Goal: Information Seeking & Learning: Learn about a topic

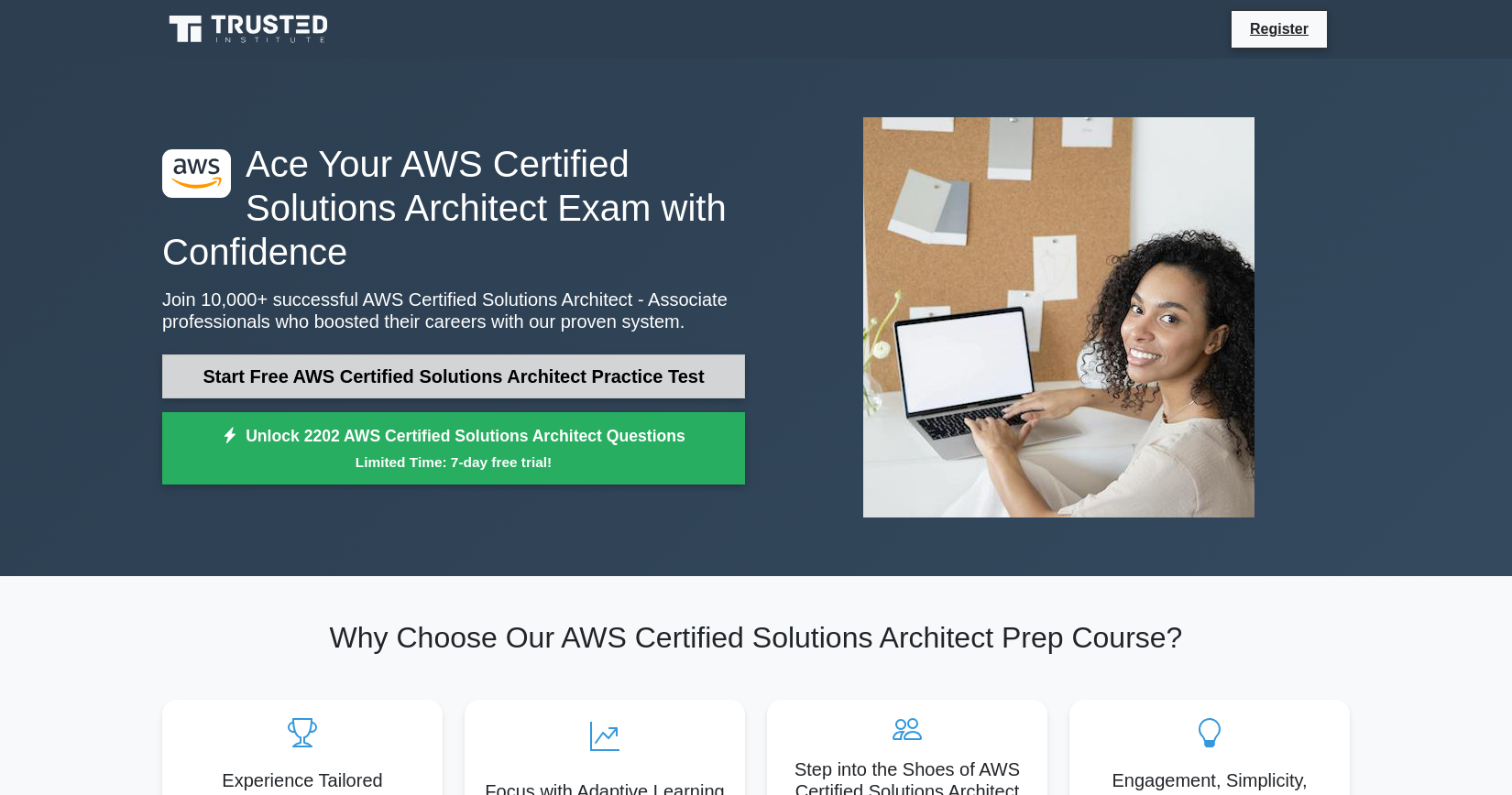
click at [536, 378] on link "Start Free AWS Certified Solutions Architect Practice Test" at bounding box center [454, 377] width 583 height 44
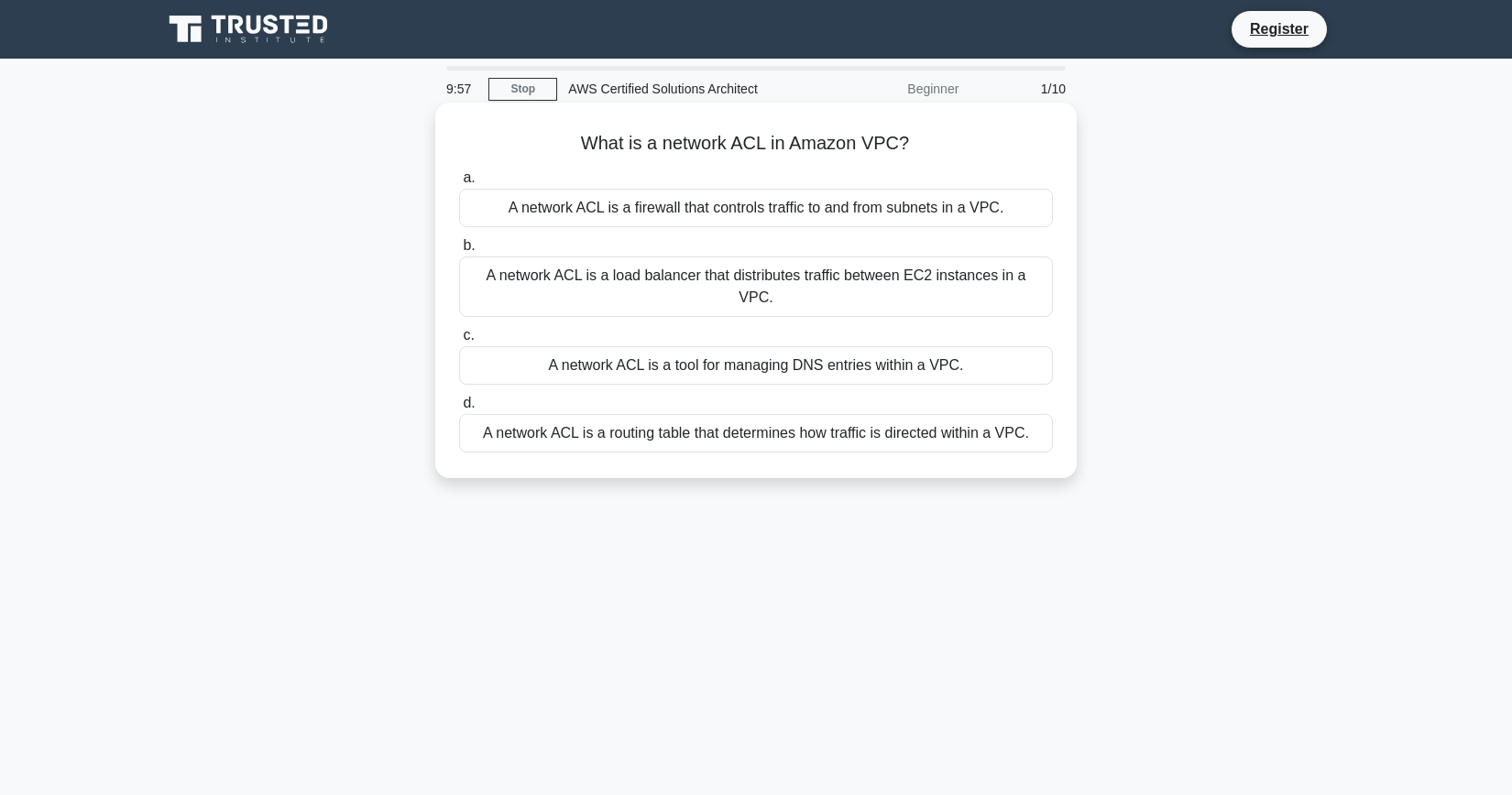
click at [702, 149] on h5 "What is a network ACL in Amazon VPC? .spinner_0XTQ{transform-origin:center;anim…" at bounding box center [756, 144] width 597 height 24
click at [678, 203] on div "A network ACL is a firewall that controls traffic to and from subnets in a VPC." at bounding box center [756, 208] width 594 height 39
click at [459, 184] on input "a. A network ACL is a firewall that controls traffic to and from subnets in a V…" at bounding box center [459, 178] width 0 height 12
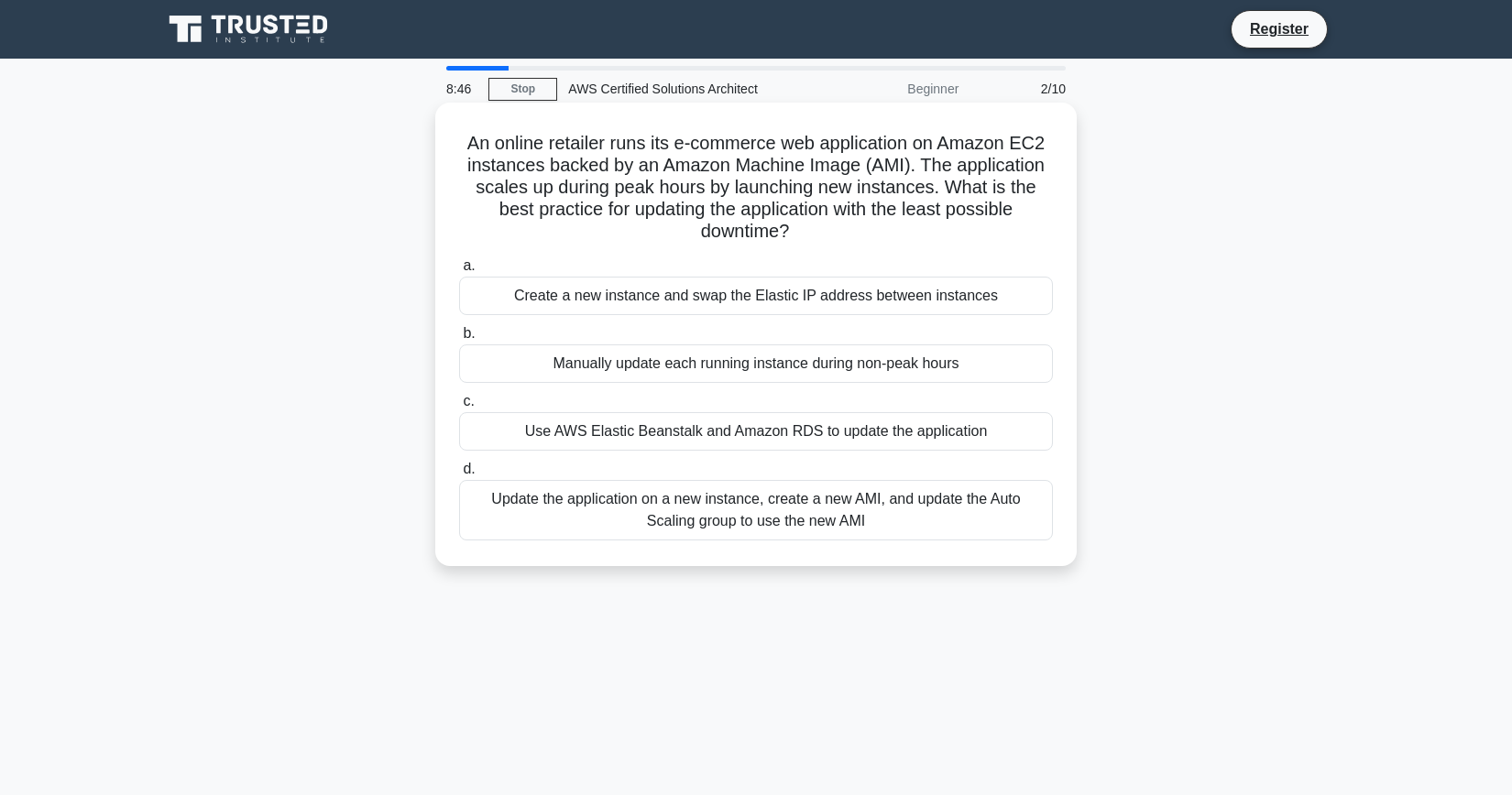
click at [676, 429] on div "Use AWS Elastic Beanstalk and Amazon RDS to update the application" at bounding box center [756, 431] width 594 height 39
click at [459, 407] on input "c. Use AWS Elastic Beanstalk and Amazon RDS to update the application" at bounding box center [459, 402] width 0 height 12
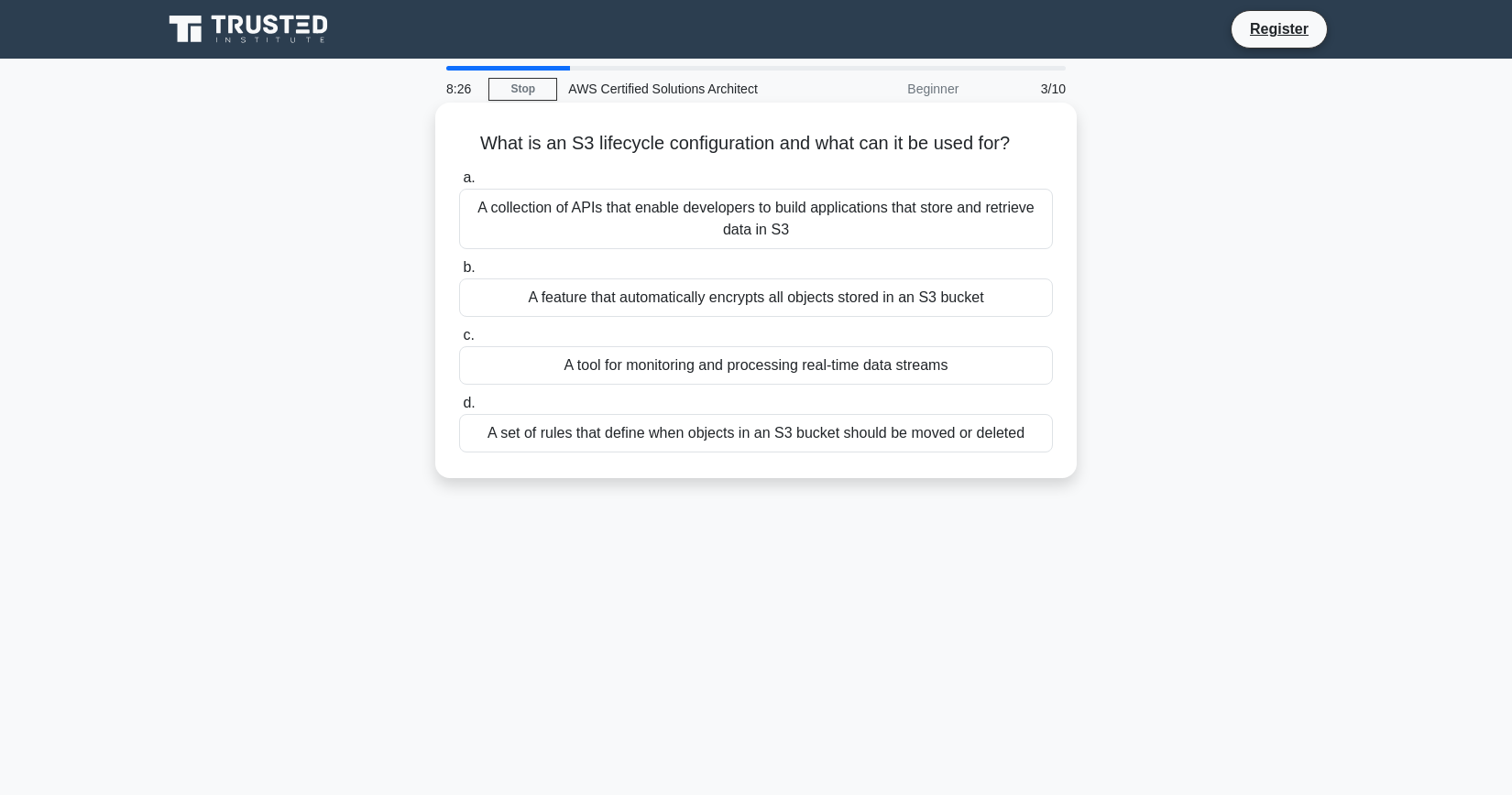
click at [651, 432] on div "A set of rules that define when objects in an S3 bucket should be moved or dele…" at bounding box center [756, 433] width 594 height 39
click at [459, 409] on input "d. A set of rules that define when objects in an S3 bucket should be moved or d…" at bounding box center [459, 404] width 0 height 12
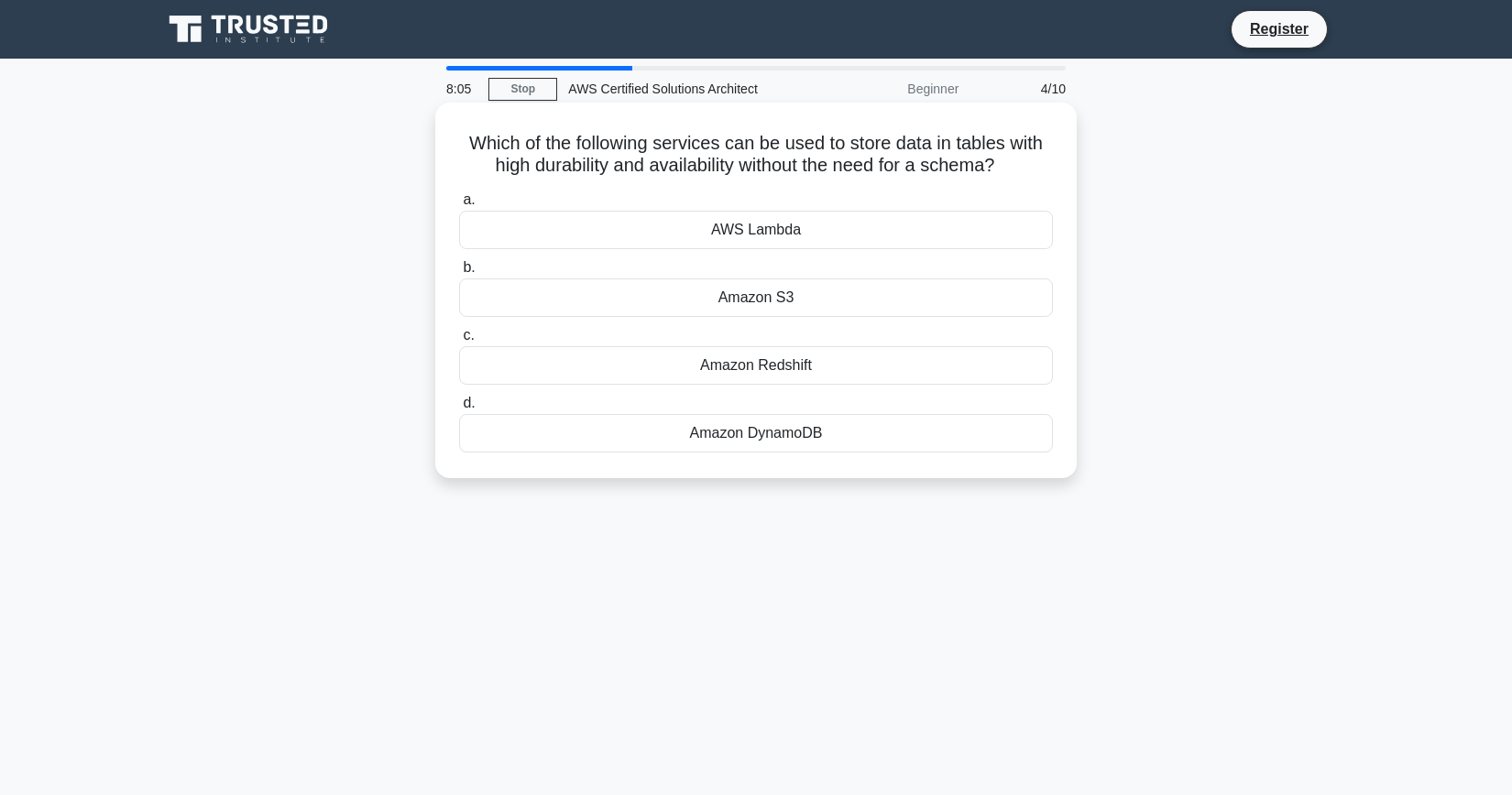
click at [703, 428] on div "Amazon DynamoDB" at bounding box center [756, 433] width 594 height 39
click at [459, 409] on input "d. Amazon DynamoDB" at bounding box center [459, 404] width 0 height 12
click at [773, 292] on div "AWS CloudFormation" at bounding box center [756, 298] width 594 height 39
click at [459, 274] on input "b. AWS CloudFormation" at bounding box center [459, 267] width 0 height 12
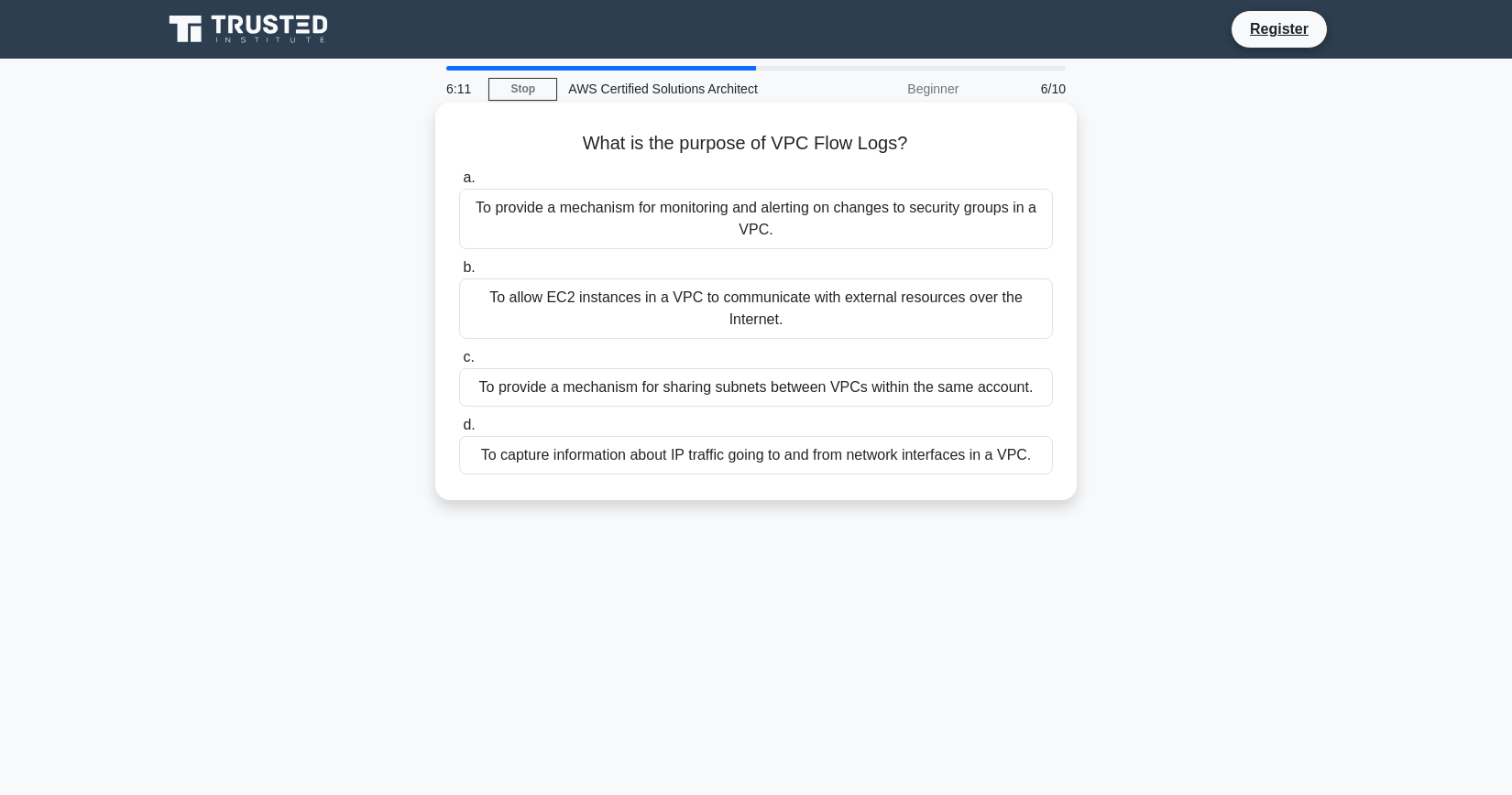
click at [723, 458] on div "To capture information about IP traffic going to and from network interfaces in…" at bounding box center [756, 455] width 594 height 39
click at [459, 431] on input "d. To capture information about IP traffic going to and from network interfaces…" at bounding box center [459, 425] width 0 height 12
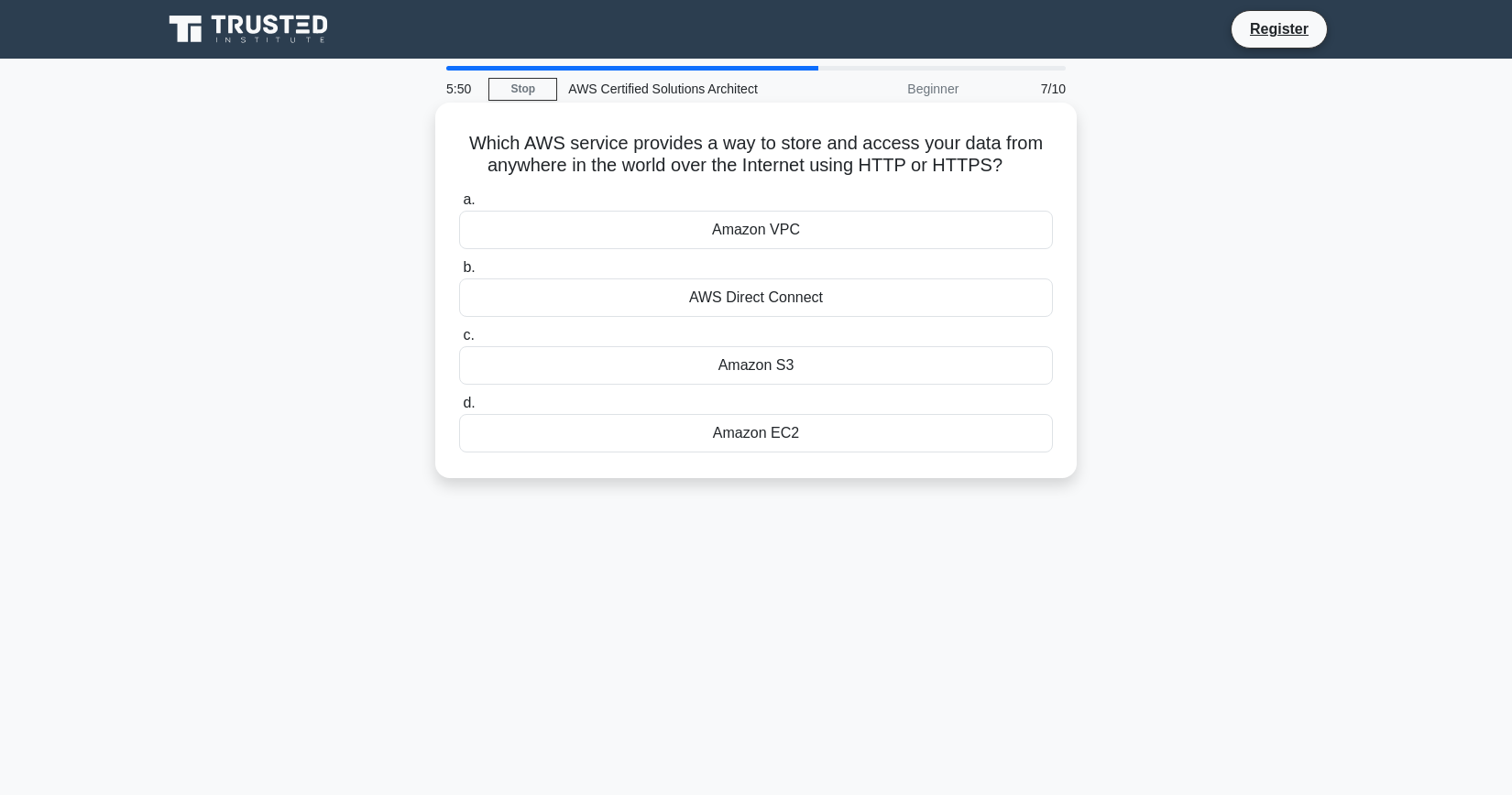
drag, startPoint x: 472, startPoint y: 143, endPoint x: 970, endPoint y: 454, distance: 587.1
click at [970, 454] on div "Which AWS service provides a way to store and access your data from anywhere in…" at bounding box center [756, 291] width 627 height 361
copy div "Which AWS service provides a way to store and access your data from anywhere in…"
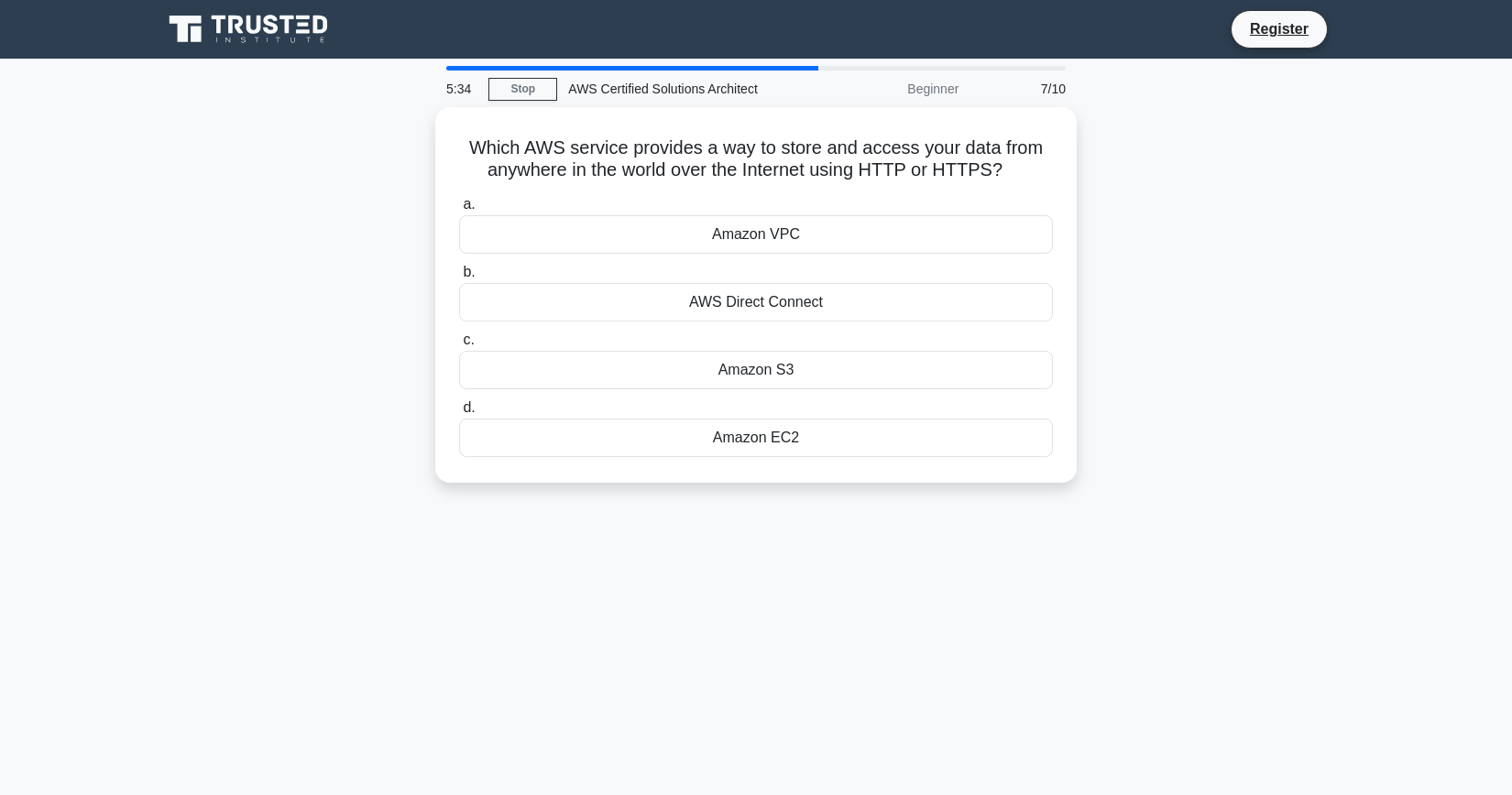
click at [889, 541] on div "5:34 Stop AWS Certified Solutions Architect Beginner 7/10 Which AWS service pro…" at bounding box center [756, 524] width 1210 height 916
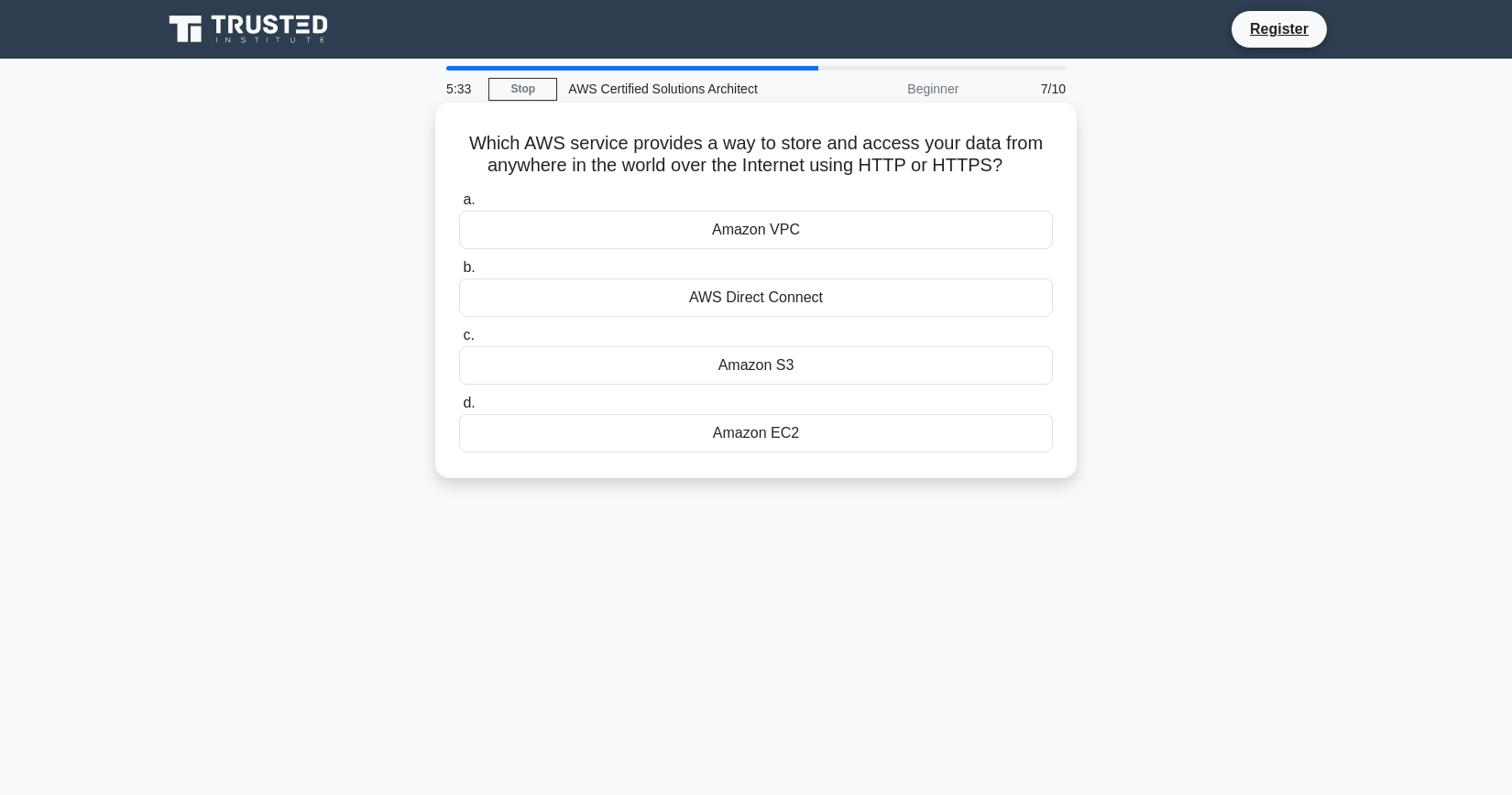
click at [512, 362] on div "Amazon S3" at bounding box center [756, 366] width 594 height 39
click at [459, 342] on input "c. Amazon S3" at bounding box center [459, 335] width 0 height 12
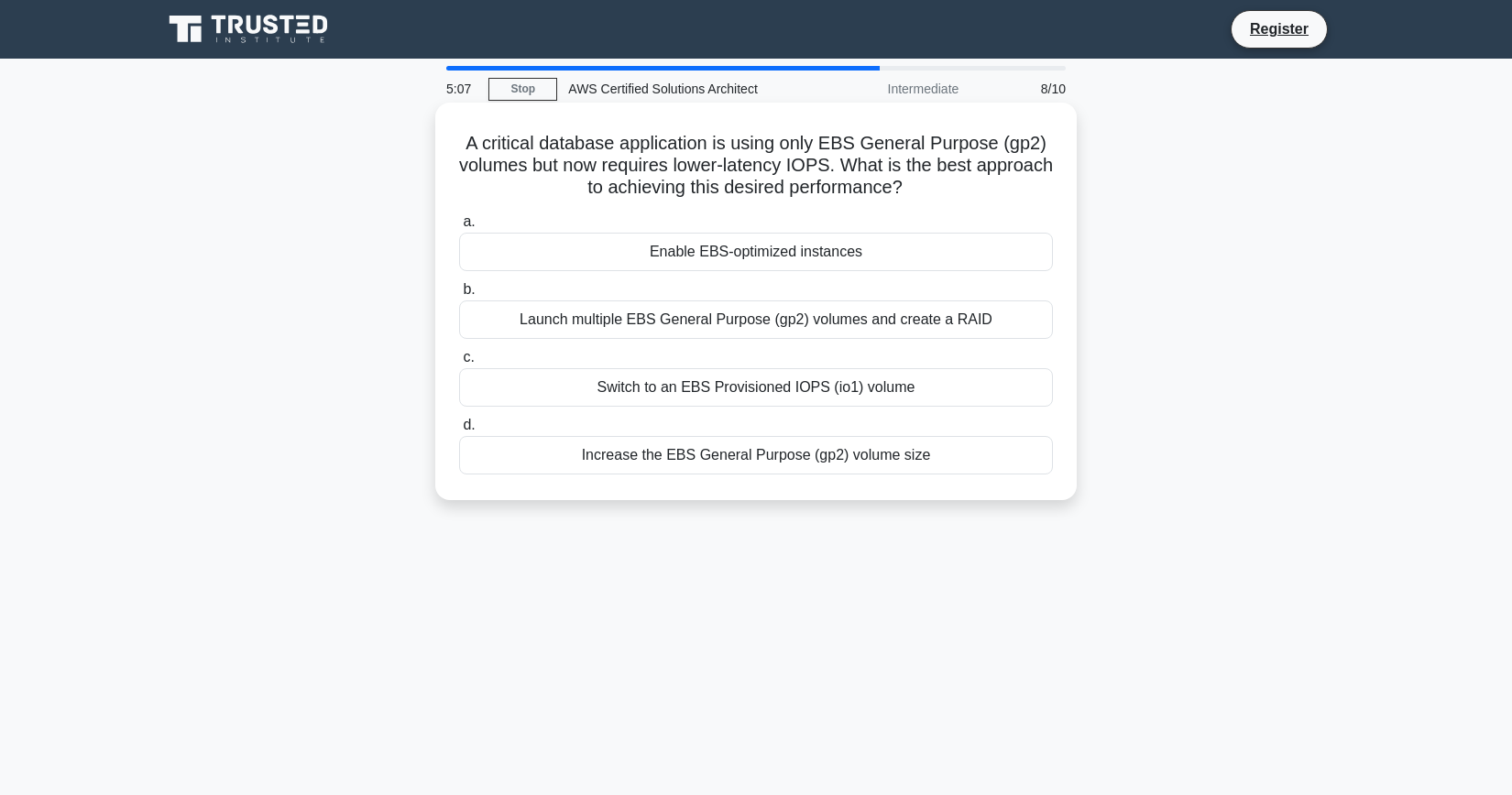
click at [940, 306] on div "Launch multiple EBS General Purpose (gp2) volumes and create a RAID" at bounding box center [756, 320] width 594 height 39
click at [459, 296] on input "b. Launch multiple EBS General Purpose (gp2) volumes and create a RAID" at bounding box center [459, 290] width 0 height 12
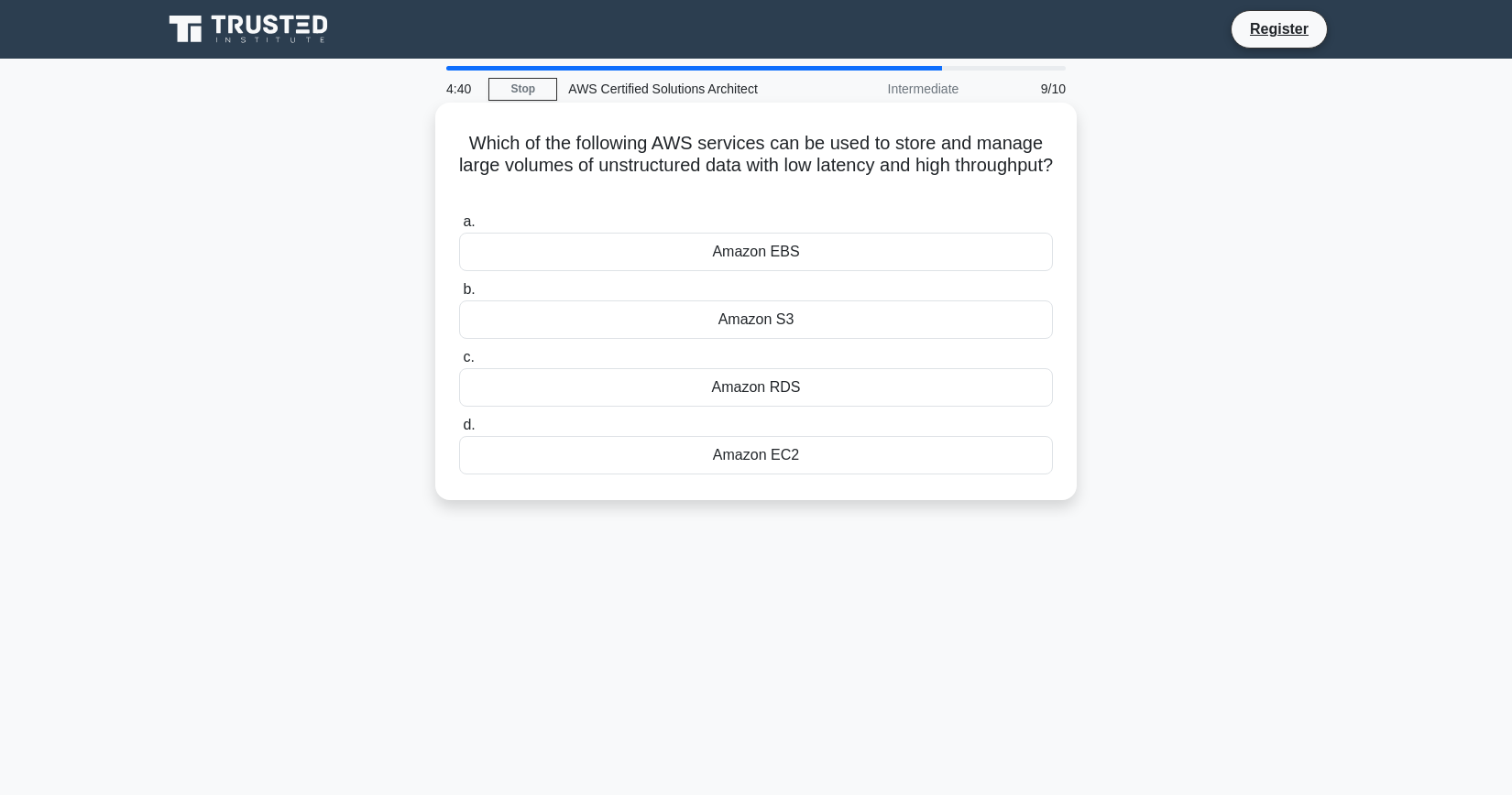
click at [728, 321] on div "Amazon S3" at bounding box center [756, 320] width 594 height 39
click at [459, 296] on input "b. Amazon S3" at bounding box center [459, 290] width 0 height 12
drag, startPoint x: 459, startPoint y: 138, endPoint x: 893, endPoint y: 465, distance: 543.4
click at [893, 465] on div "Which AWS service can be integrated with AWS CloudFront to provide real-time, s…" at bounding box center [756, 302] width 627 height 383
copy div "Which AWS service can be integrated with AWS CloudFront to provide real-time, s…"
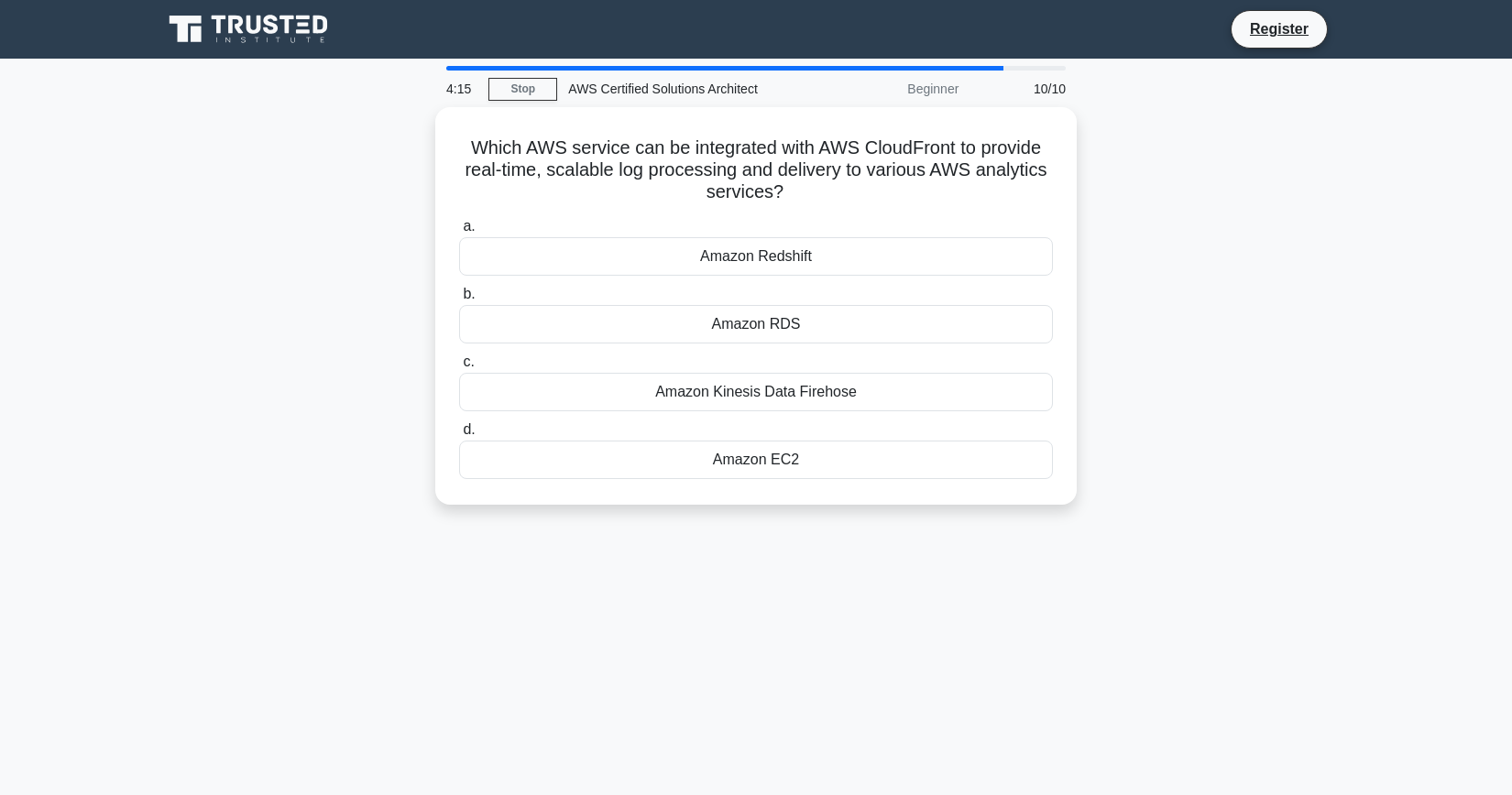
click at [990, 581] on div "4:15 Stop AWS Certified Solutions Architect Beginner 10/10 Which AWS service ca…" at bounding box center [756, 524] width 1210 height 916
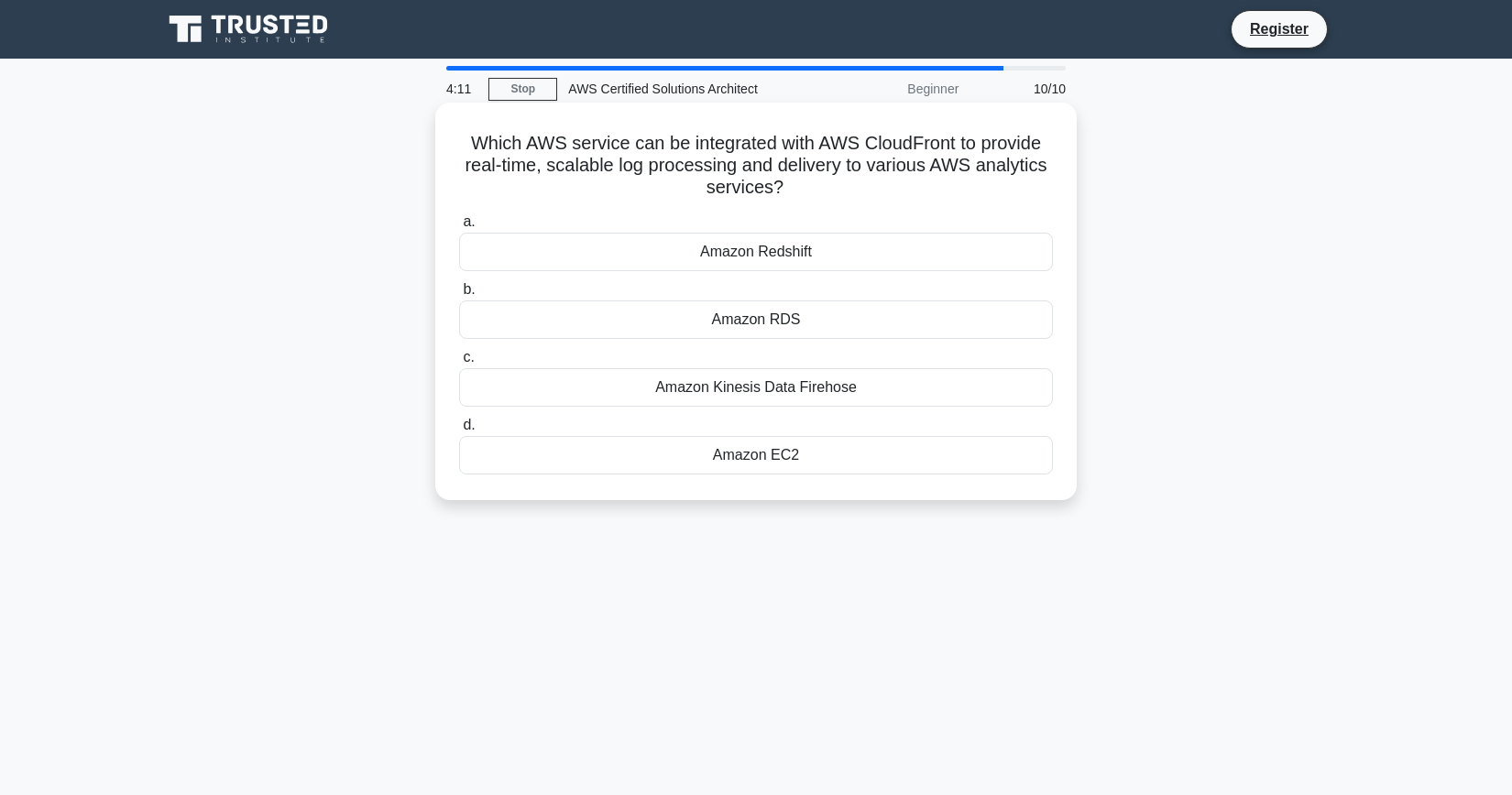
click at [777, 392] on div "Amazon Kinesis Data Firehose" at bounding box center [756, 388] width 594 height 39
click at [459, 364] on input "c. Amazon Kinesis Data Firehose" at bounding box center [459, 357] width 0 height 12
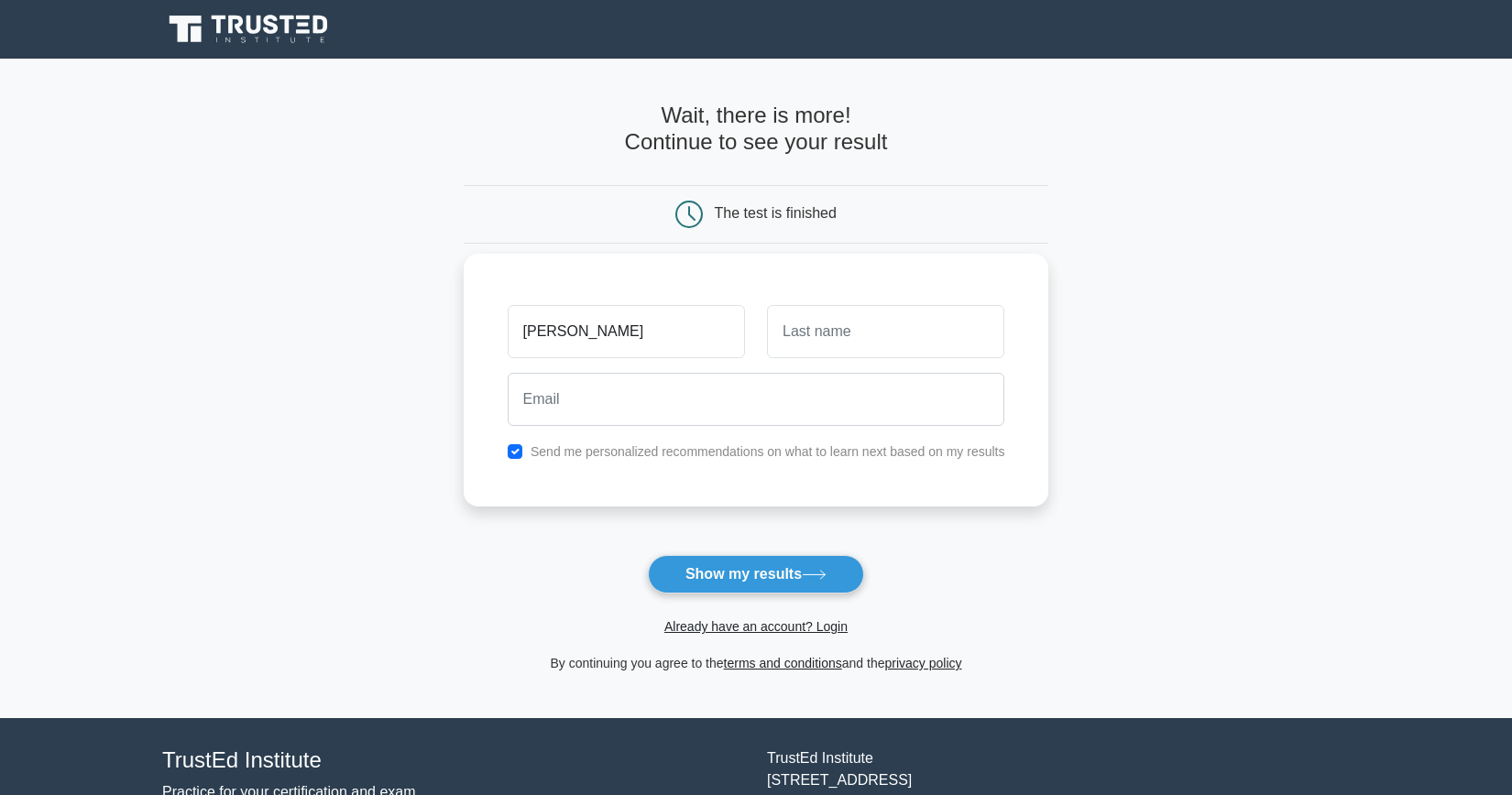
type input "Anjesh"
type input "Kafle"
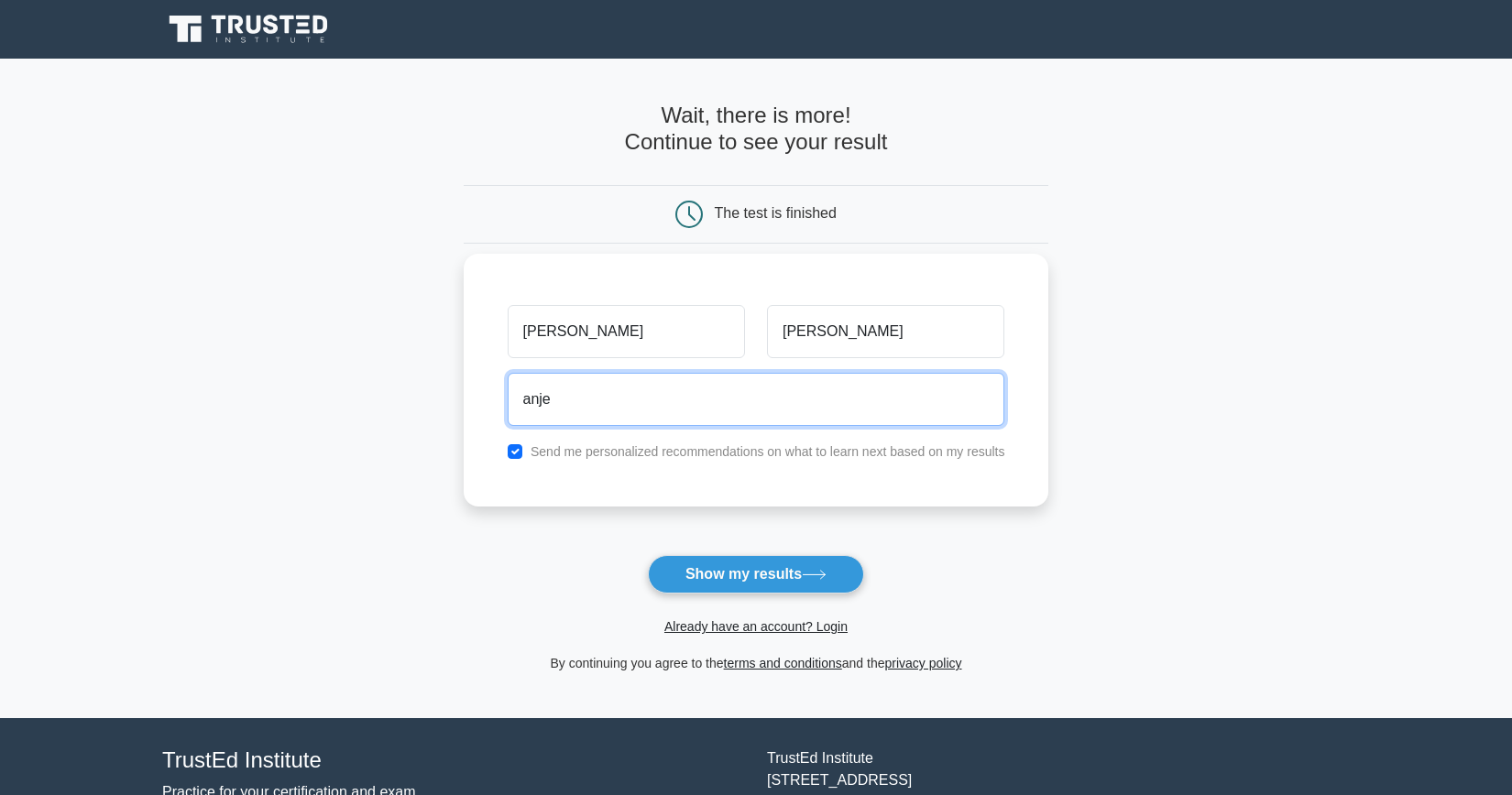
type input "anjeshkafle@gmail.com"
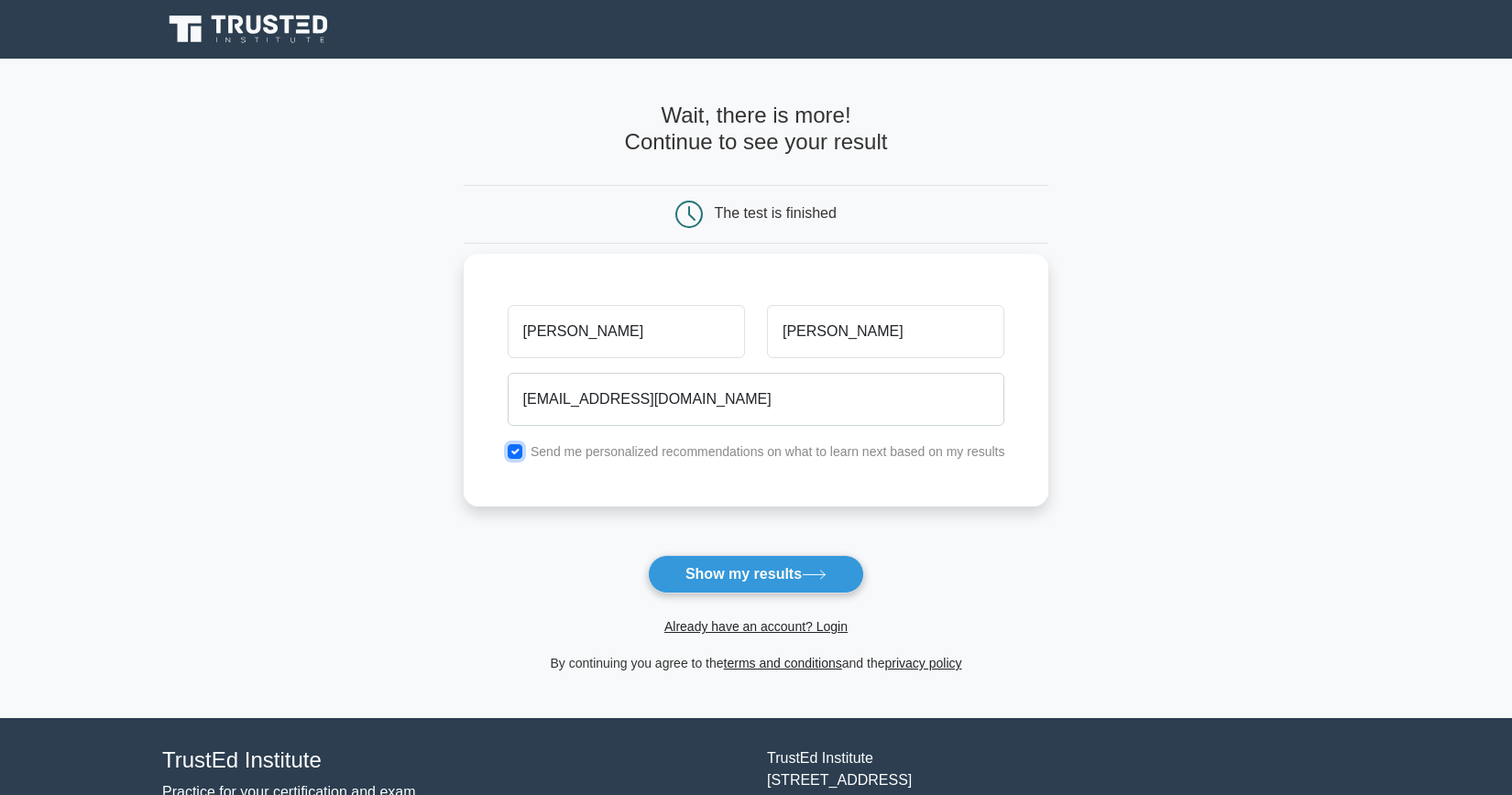
click at [512, 453] on input "checkbox" at bounding box center [515, 452] width 15 height 15
checkbox input "false"
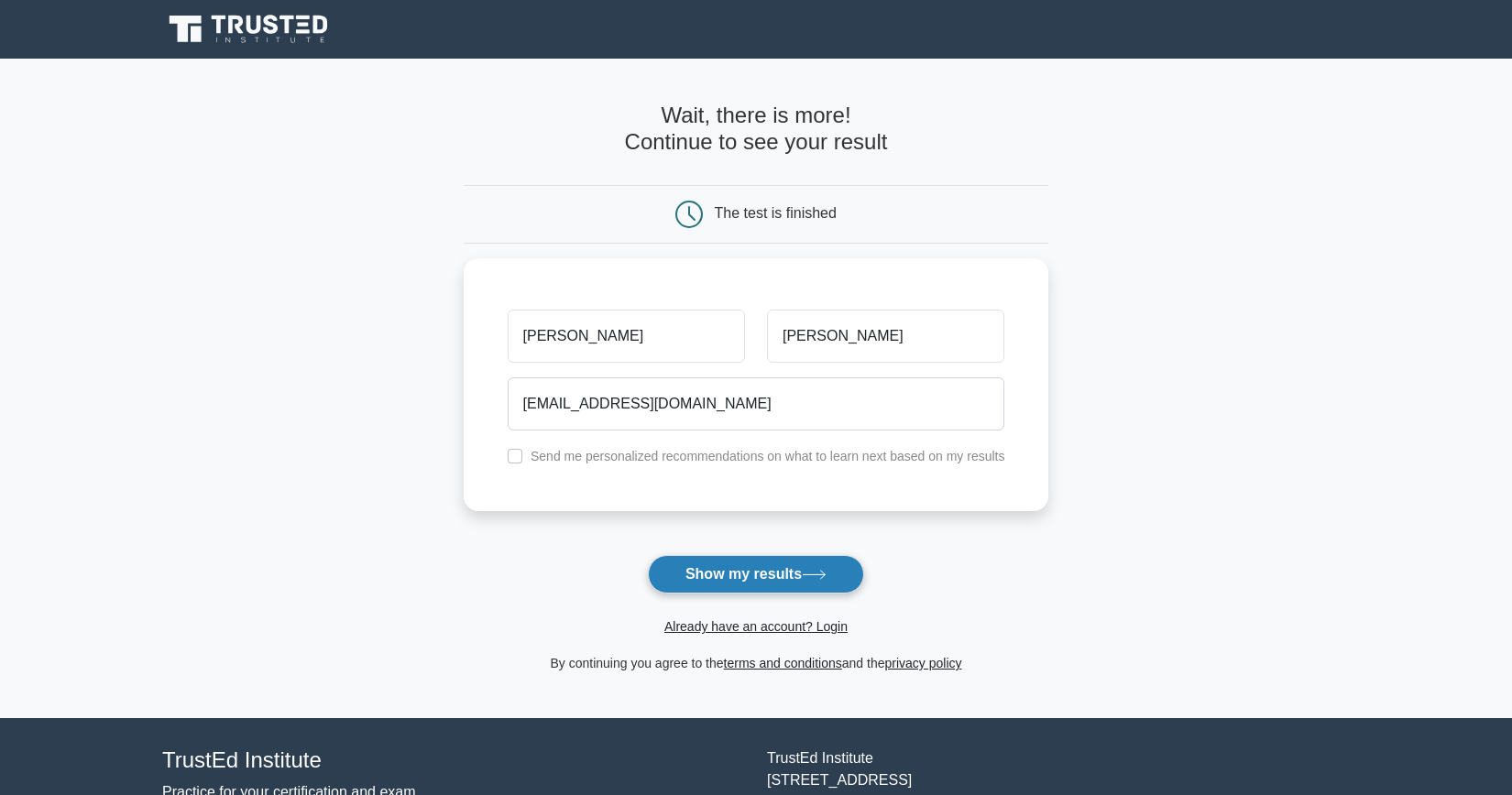
click at [751, 570] on button "Show my results" at bounding box center [756, 575] width 217 height 39
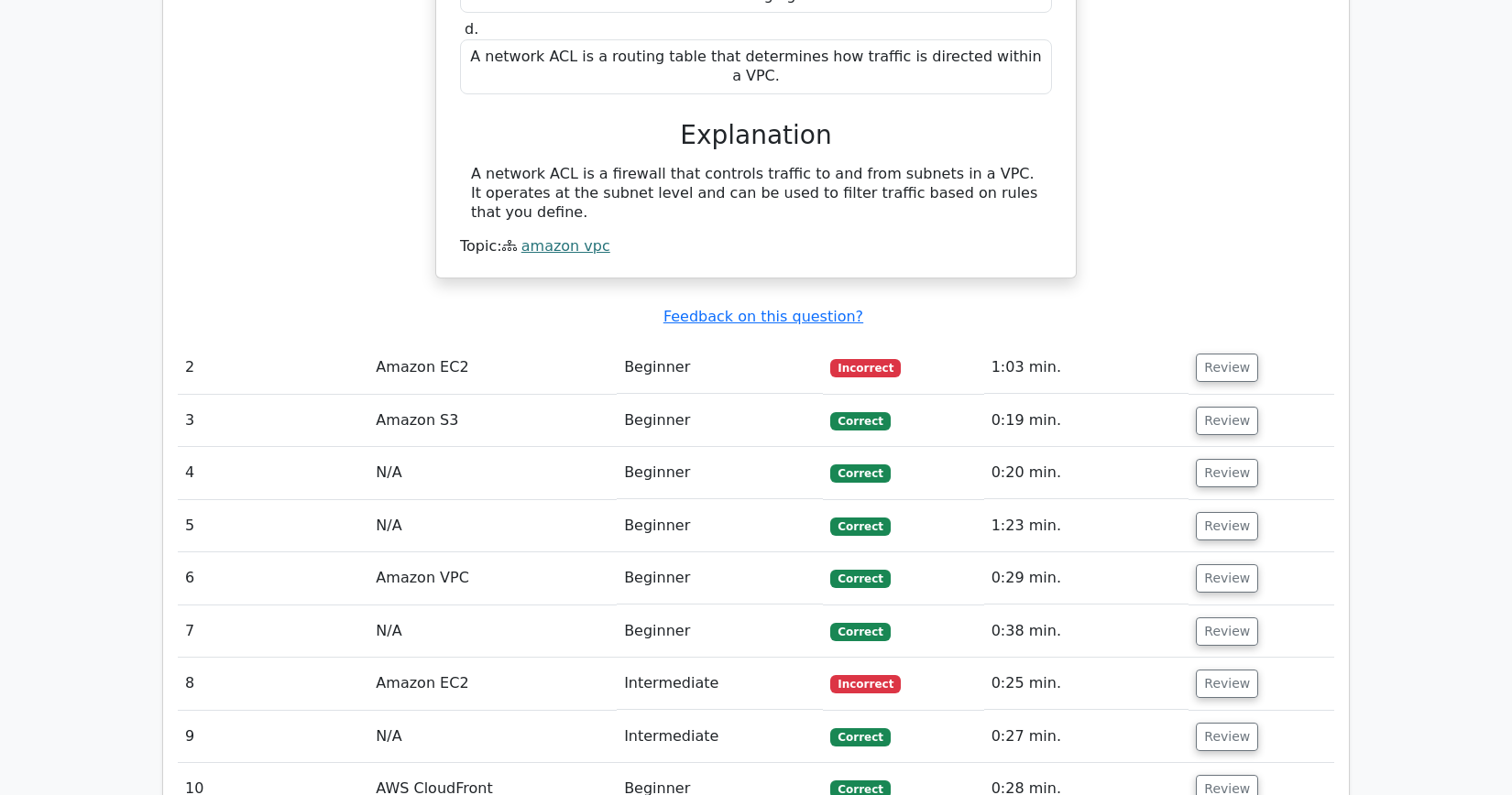
scroll to position [1778, 0]
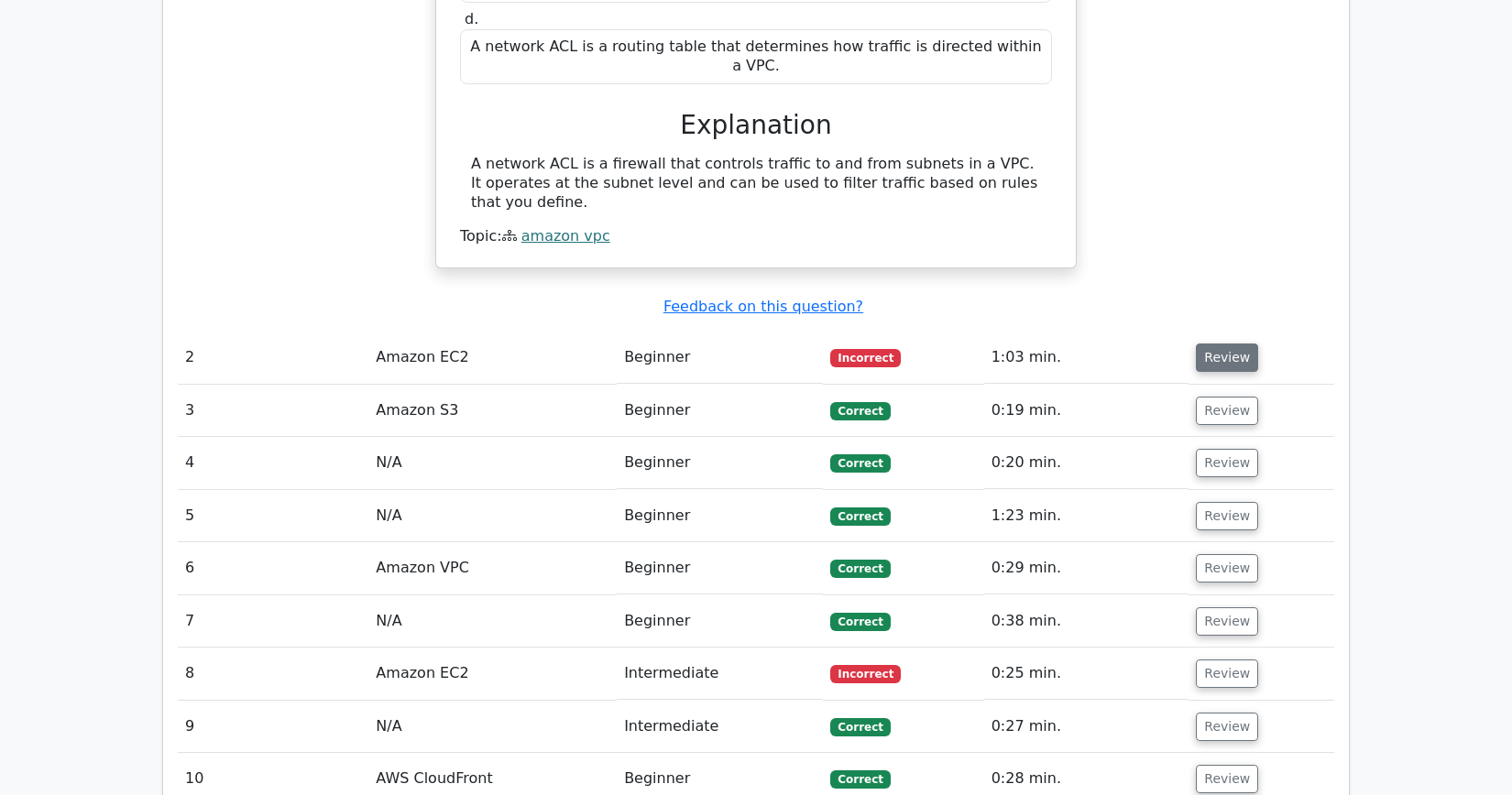
click at [1231, 343] on button "Review" at bounding box center [1227, 357] width 62 height 29
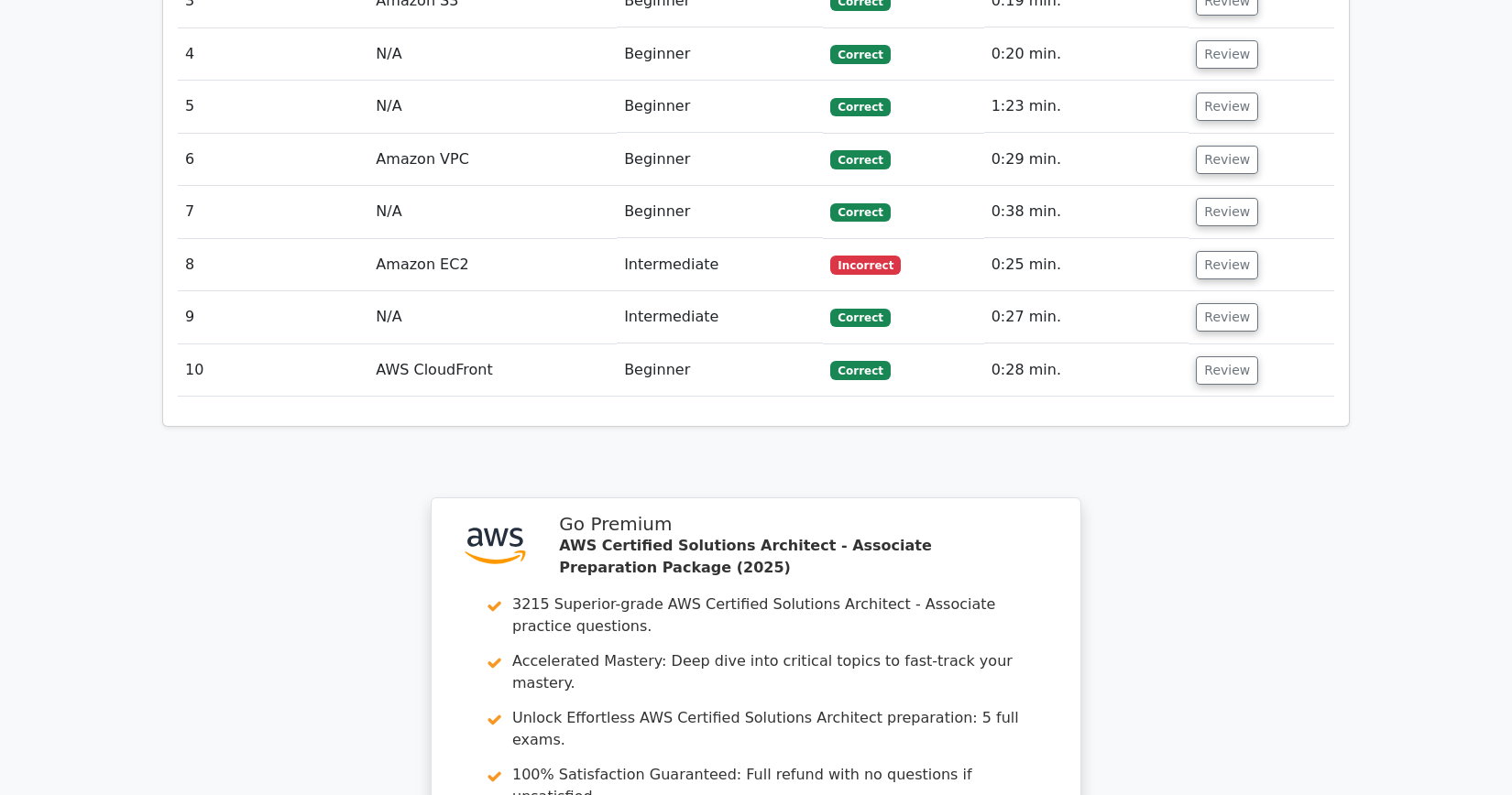
scroll to position [2807, 0]
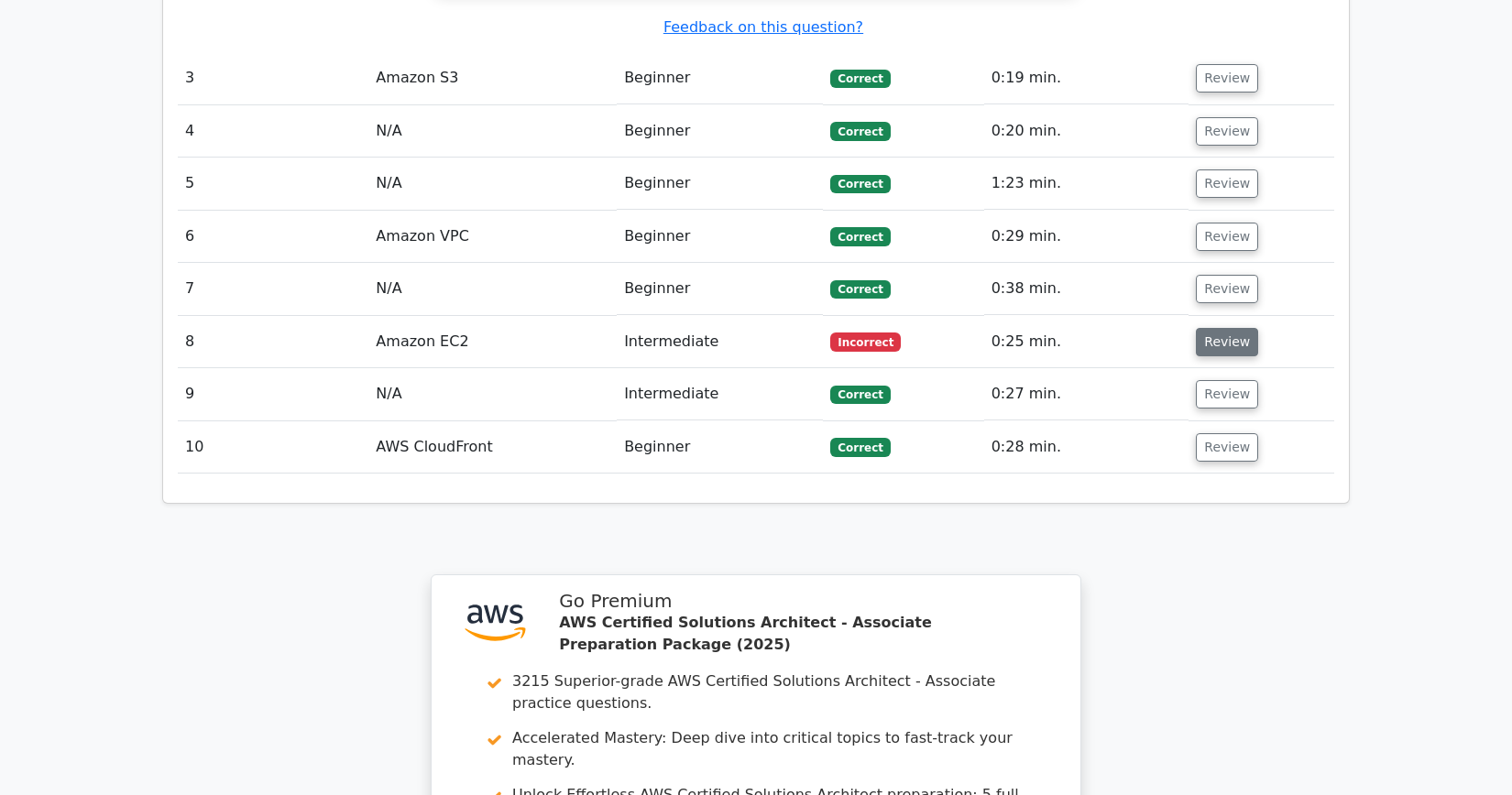
click at [1214, 328] on button "Review" at bounding box center [1227, 342] width 62 height 29
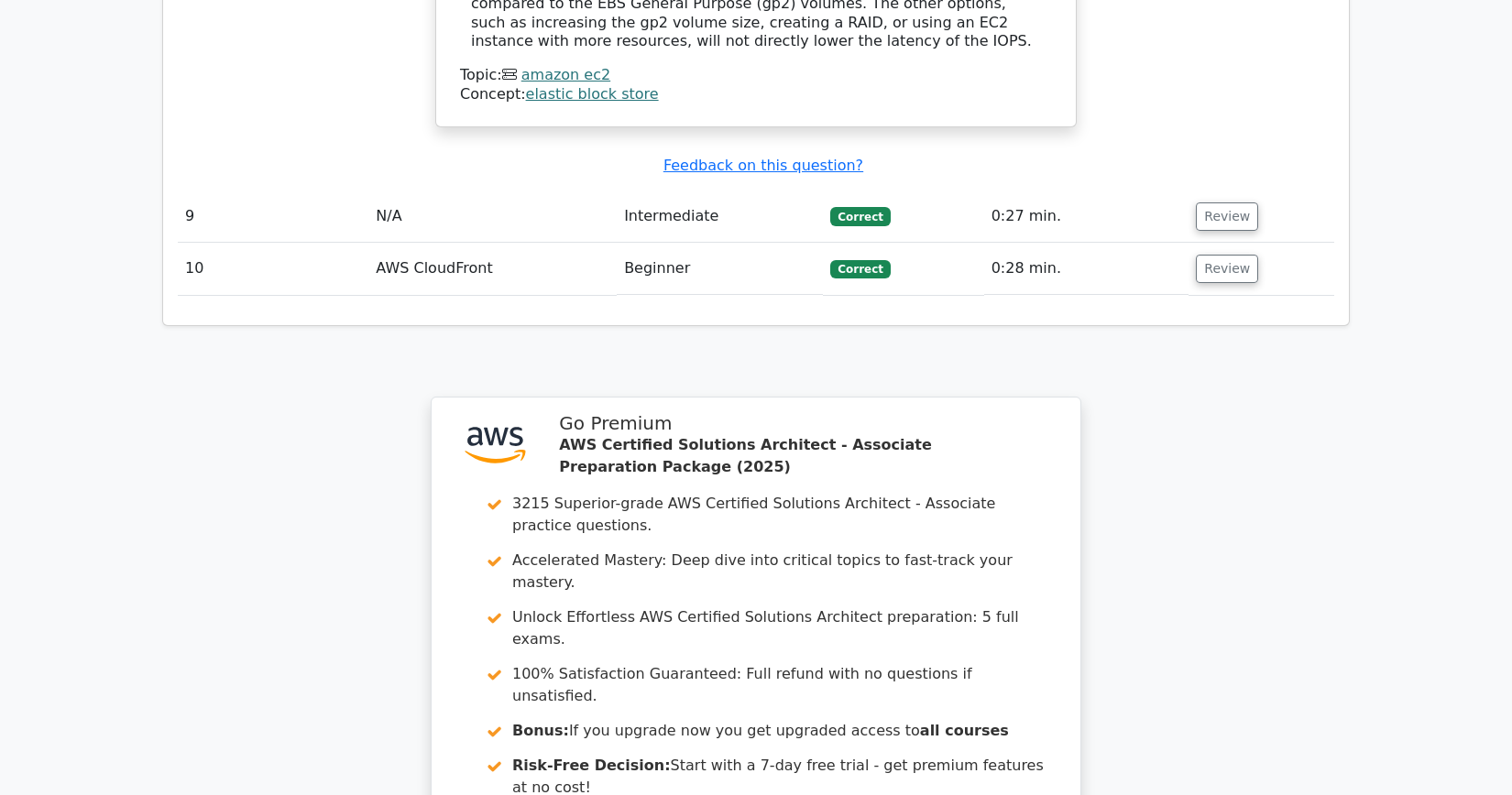
scroll to position [3732, 0]
